Goal: Task Accomplishment & Management: Use online tool/utility

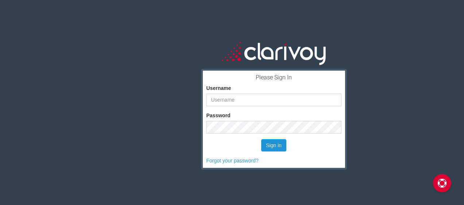
scroll to position [23, 0]
type input "jstone"
click at [270, 146] on button "Sign in" at bounding box center [273, 145] width 25 height 12
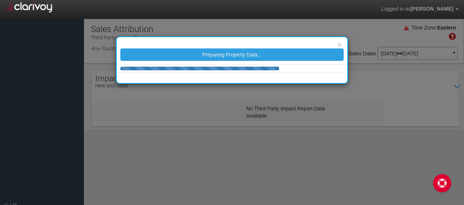
scroll to position [23, 0]
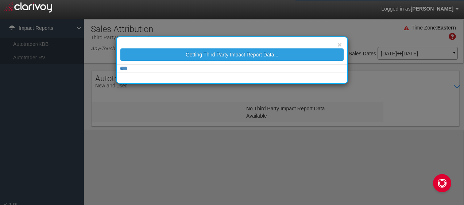
select select "25"
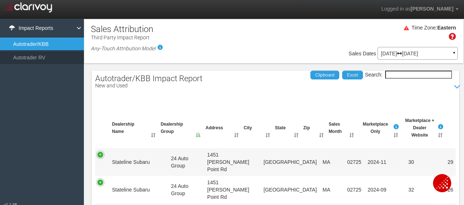
scroll to position [13, 0]
click at [388, 75] on input "Search:" at bounding box center [418, 75] width 67 height 8
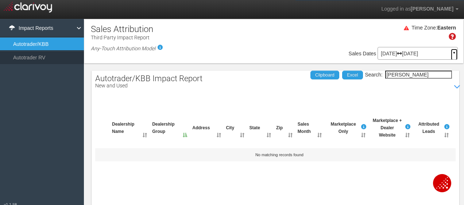
click at [450, 53] on link "▼" at bounding box center [453, 55] width 7 height 12
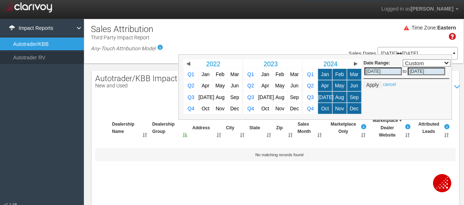
click at [440, 49] on div "Jan 01, 2024 Jul 31, 2025 ▲" at bounding box center [417, 53] width 80 height 13
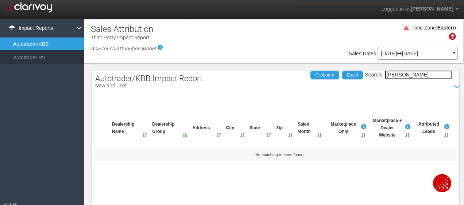
scroll to position [0, 0]
click at [417, 73] on input "ron bouchard" at bounding box center [418, 75] width 67 height 8
click at [450, 51] on link "▼" at bounding box center [453, 55] width 7 height 12
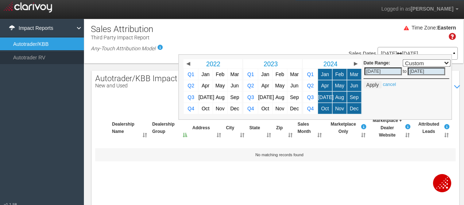
click at [339, 31] on div "Time Zone: Eastern" at bounding box center [273, 35] width 379 height 24
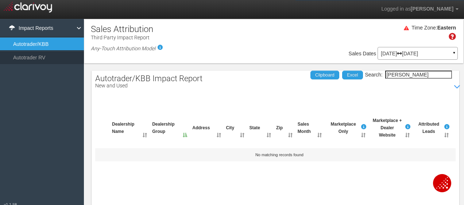
click at [415, 74] on input "ron bouchard" at bounding box center [418, 75] width 67 height 8
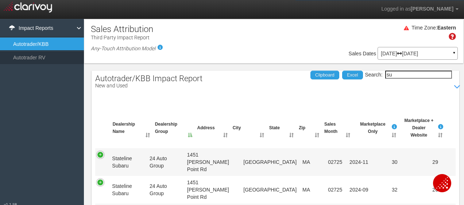
type input "s"
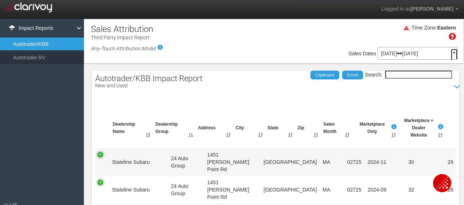
click at [450, 50] on link "▼" at bounding box center [453, 55] width 7 height 12
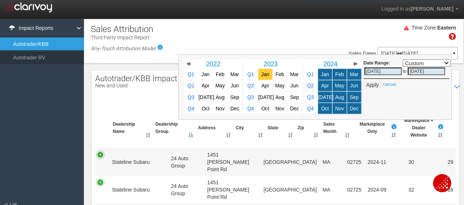
click at [261, 75] on span "Jan" at bounding box center [265, 73] width 8 height 5
select select ","
type input "01/01/2023"
type input "01/31/2023"
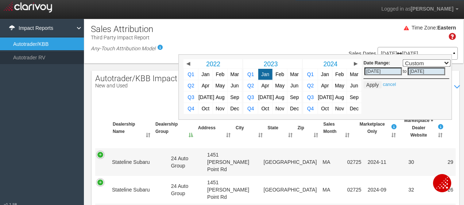
click at [353, 63] on span "▶" at bounding box center [355, 63] width 4 height 5
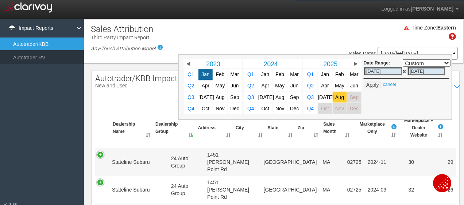
click at [335, 95] on span "Aug" at bounding box center [339, 96] width 9 height 5
select select ","
type input "08/31/2025"
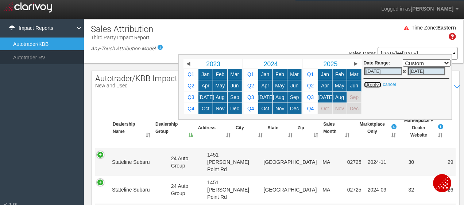
click at [368, 84] on button "Apply" at bounding box center [372, 84] width 18 height 7
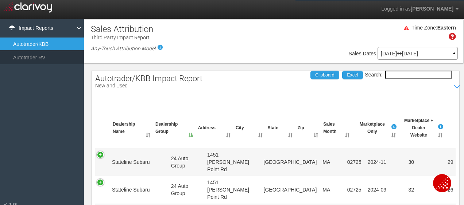
click at [400, 74] on input "Search:" at bounding box center [418, 75] width 67 height 8
type input "s"
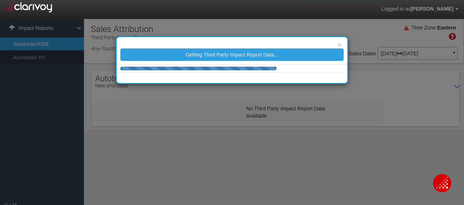
select select "25"
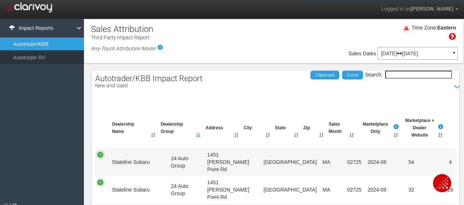
click at [400, 73] on input "Search:" at bounding box center [418, 75] width 67 height 8
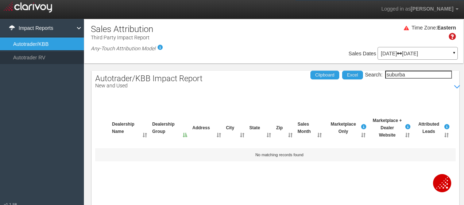
drag, startPoint x: 399, startPoint y: 74, endPoint x: 352, endPoint y: 66, distance: 47.8
click at [353, 66] on div "Autotrader/KBB Impact Report New and Used Show / Hide Data Table Search: suburb…" at bounding box center [273, 164] width 379 height 203
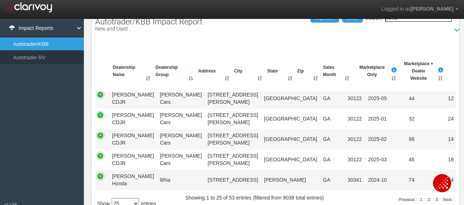
scroll to position [601, 0]
type input "lithia"
click at [442, 200] on link "Next" at bounding box center [447, 199] width 13 height 3
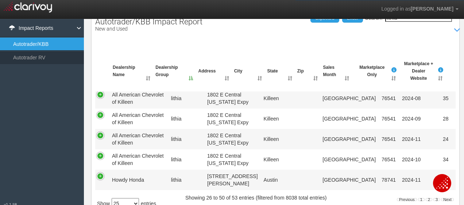
scroll to position [542, 0]
click at [425, 200] on link "2" at bounding box center [428, 199] width 7 height 3
click at [433, 200] on link "3" at bounding box center [436, 199] width 7 height 3
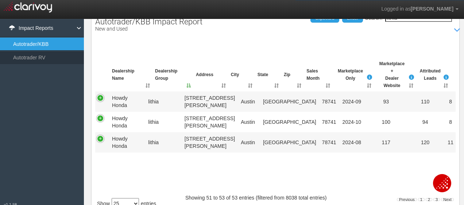
scroll to position [0, 0]
